Goal: Find specific page/section: Find specific page/section

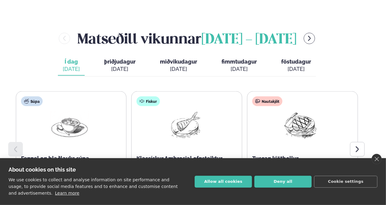
scroll to position [274, 0]
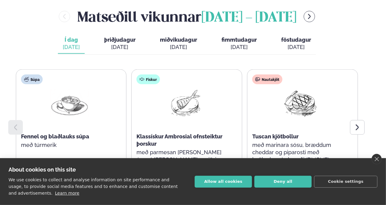
click at [378, 160] on link "close" at bounding box center [376, 159] width 10 height 10
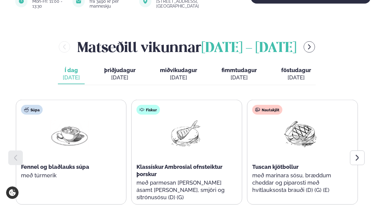
scroll to position [274, 0]
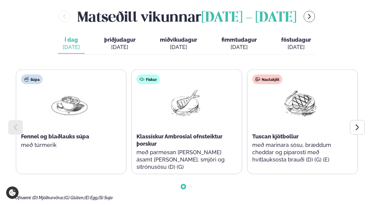
click at [357, 124] on icon at bounding box center [356, 127] width 7 height 7
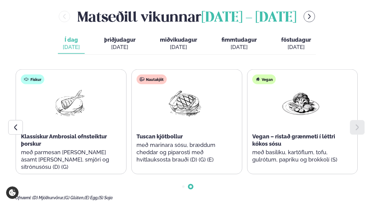
click at [107, 44] on div "[DATE]" at bounding box center [119, 47] width 31 height 7
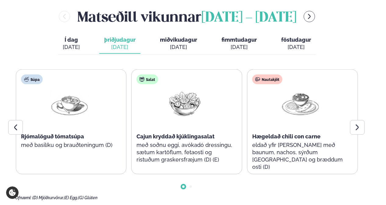
click at [355, 124] on icon at bounding box center [356, 127] width 7 height 7
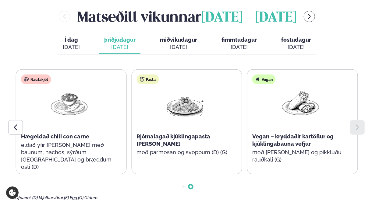
click at [179, 44] on div "[DATE]" at bounding box center [178, 47] width 37 height 7
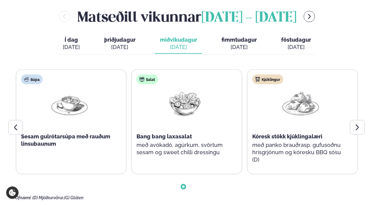
click at [363, 120] on div at bounding box center [357, 127] width 15 height 15
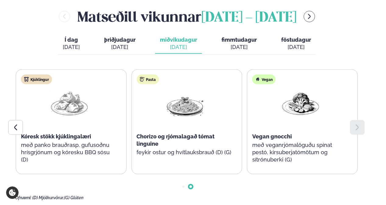
click at [226, 38] on button "fimmtudagur fim. [DATE]" at bounding box center [238, 44] width 45 height 20
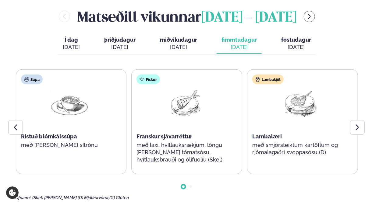
click at [361, 120] on div at bounding box center [357, 127] width 15 height 15
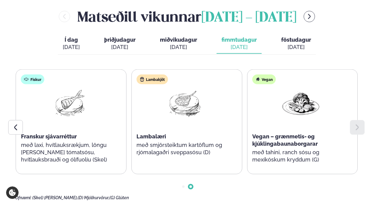
click at [299, 44] on div "[DATE]" at bounding box center [296, 47] width 30 height 7
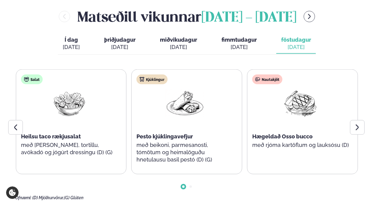
click at [364, 120] on div at bounding box center [357, 127] width 15 height 15
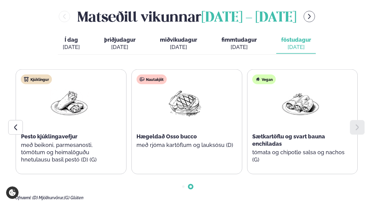
click at [15, 125] on icon at bounding box center [15, 128] width 3 height 6
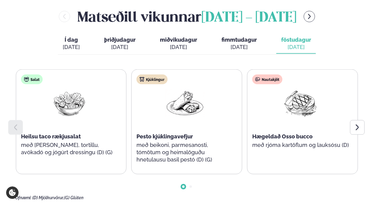
click at [358, 120] on div at bounding box center [357, 127] width 15 height 15
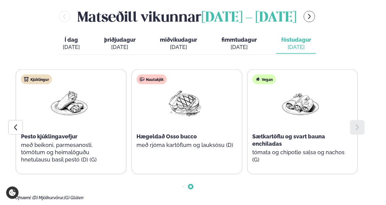
scroll to position [244, 0]
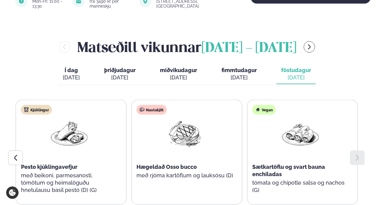
click at [311, 44] on icon "menu-btn-right" at bounding box center [309, 46] width 3 height 5
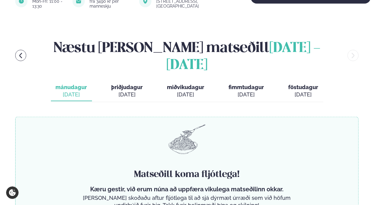
click at [128, 91] on div "[DATE]" at bounding box center [126, 94] width 31 height 7
click at [82, 91] on div "[DATE]" at bounding box center [71, 94] width 31 height 7
click at [22, 53] on icon "menu-btn-left" at bounding box center [20, 55] width 3 height 5
